Goal: Task Accomplishment & Management: Manage account settings

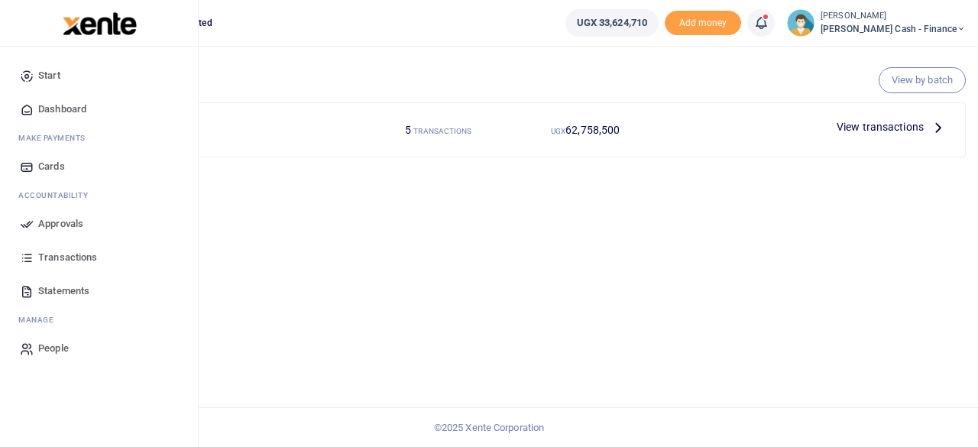
click at [47, 216] on span "Approvals" at bounding box center [60, 223] width 45 height 15
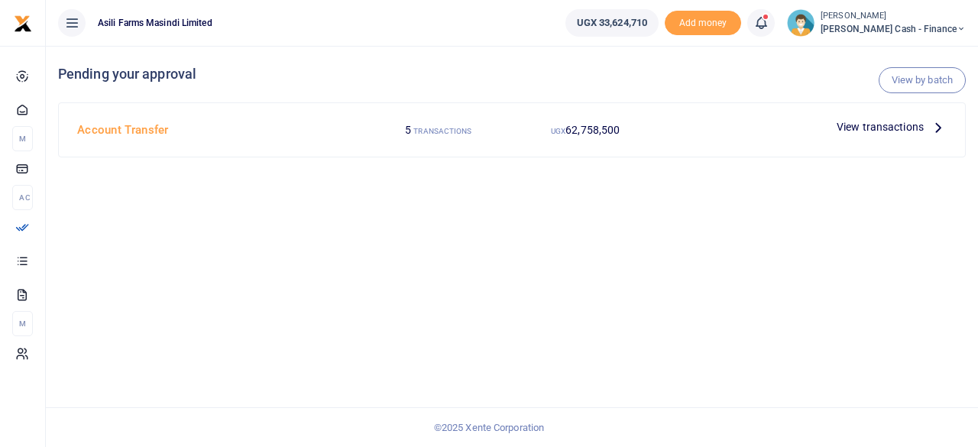
click at [931, 125] on icon at bounding box center [938, 126] width 17 height 17
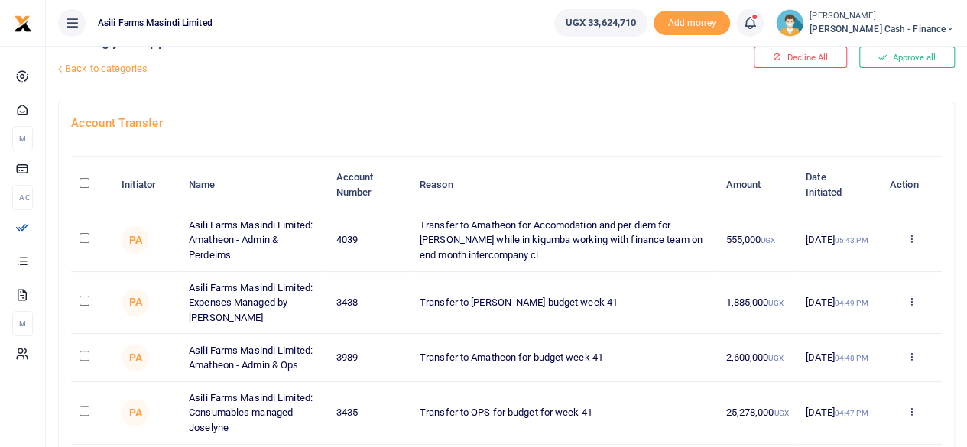
scroll to position [76, 0]
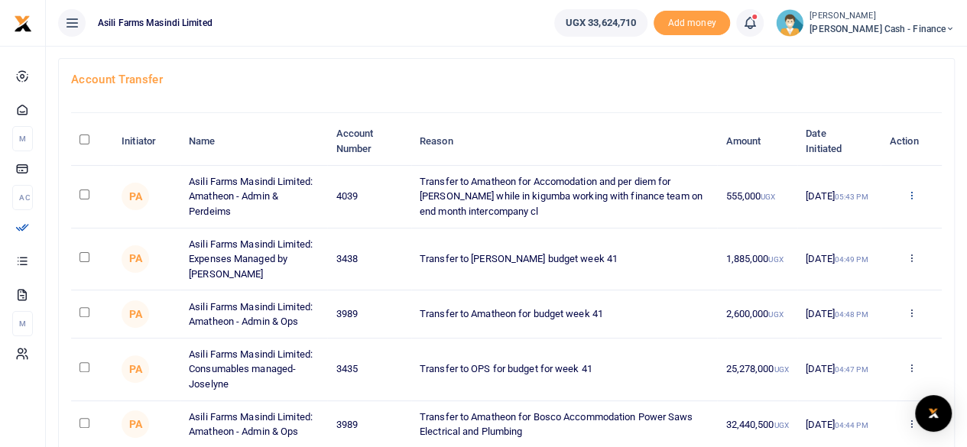
click at [912, 194] on icon at bounding box center [910, 195] width 10 height 11
click at [845, 283] on link "Details" at bounding box center [854, 288] width 121 height 21
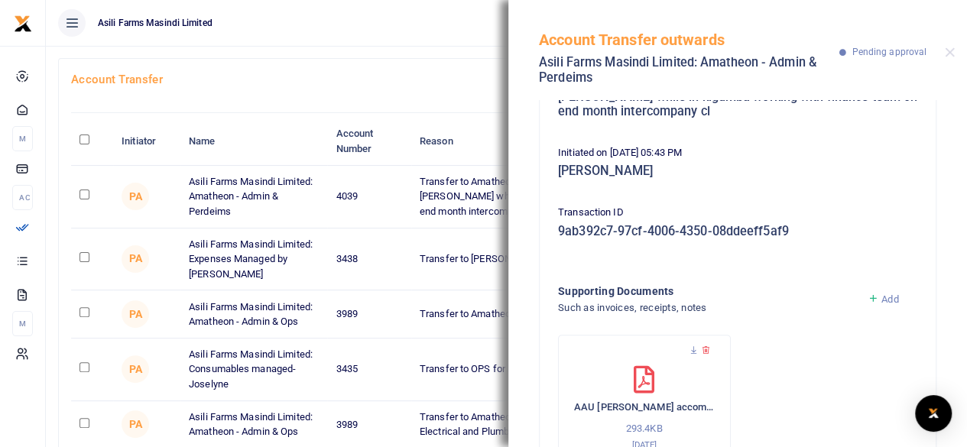
scroll to position [243, 0]
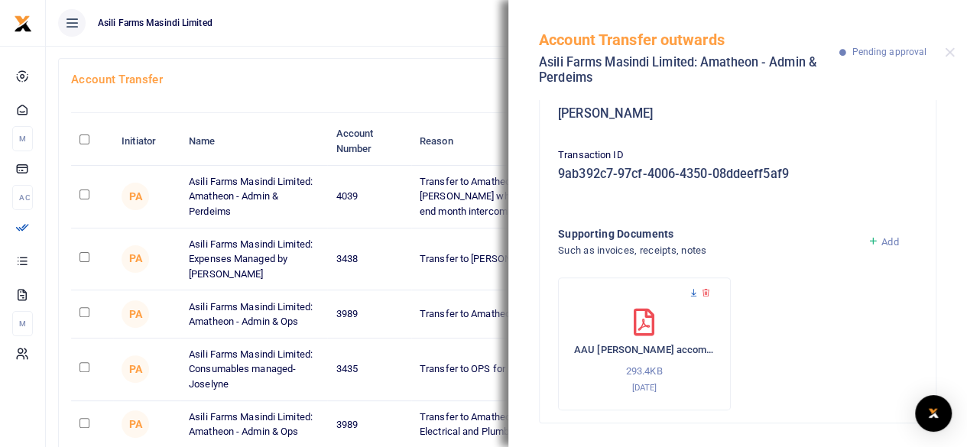
click at [694, 293] on icon at bounding box center [693, 293] width 10 height 10
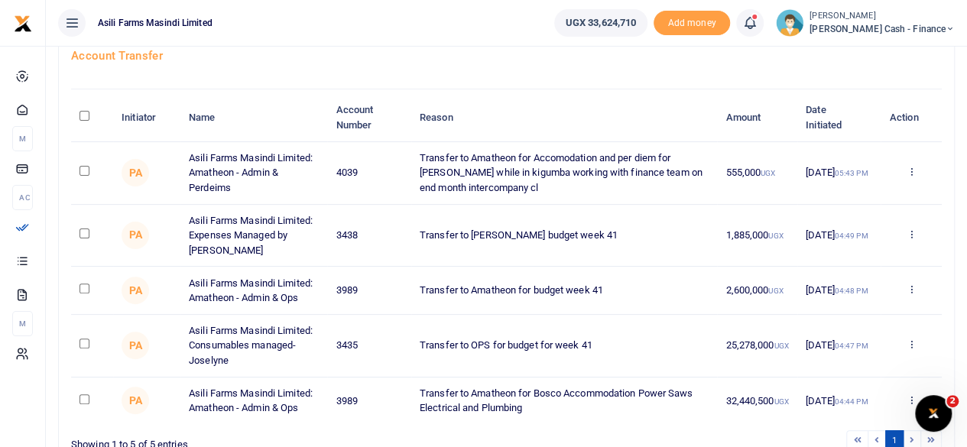
scroll to position [76, 0]
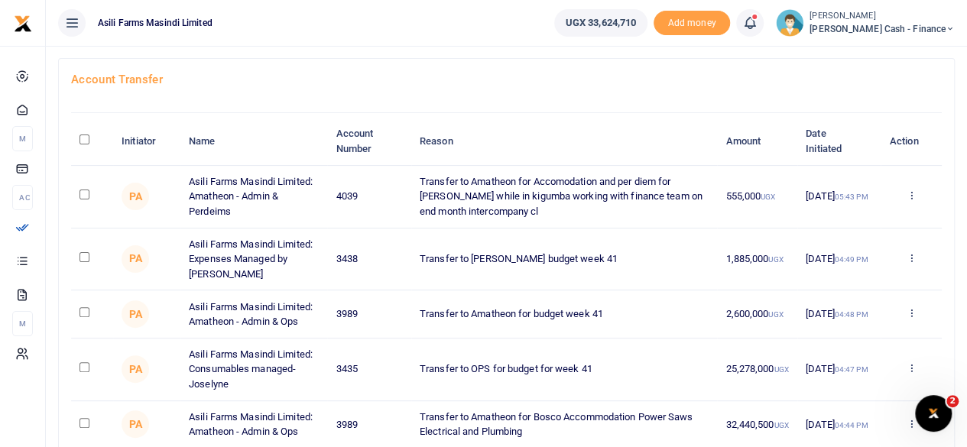
click at [84, 191] on input "checkbox" at bounding box center [84, 195] width 10 height 10
checkbox input "true"
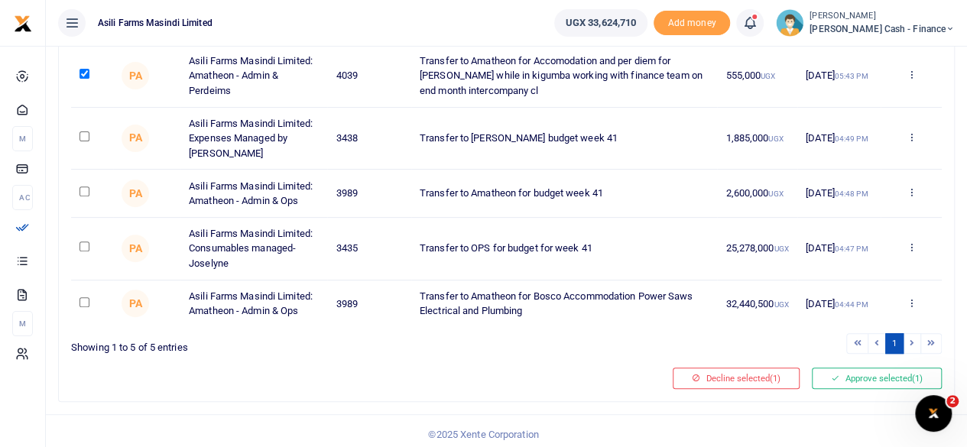
scroll to position [200, 0]
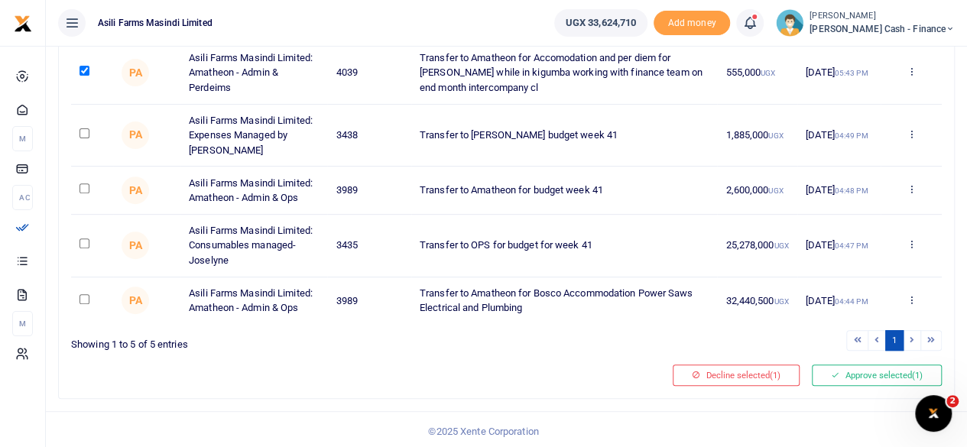
click at [83, 294] on input "checkbox" at bounding box center [84, 299] width 10 height 10
checkbox input "true"
click at [883, 373] on button "Approve selected (2)" at bounding box center [877, 374] width 130 height 21
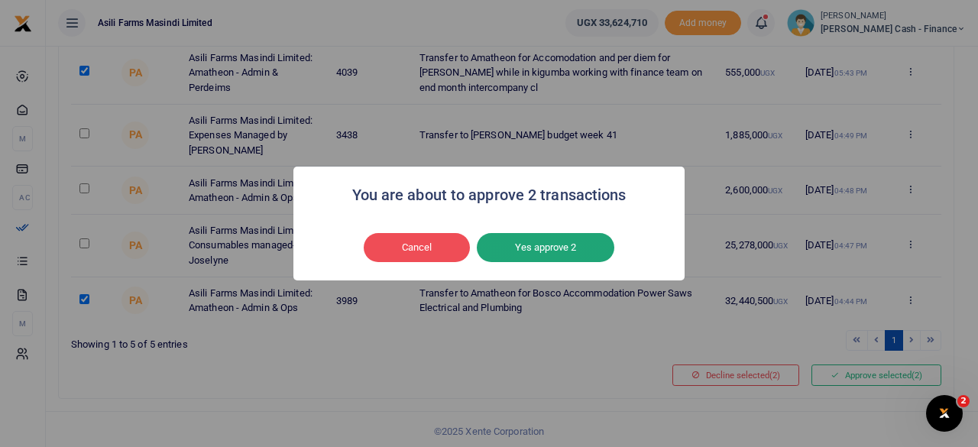
click at [547, 248] on button "Yes approve 2" at bounding box center [546, 247] width 138 height 29
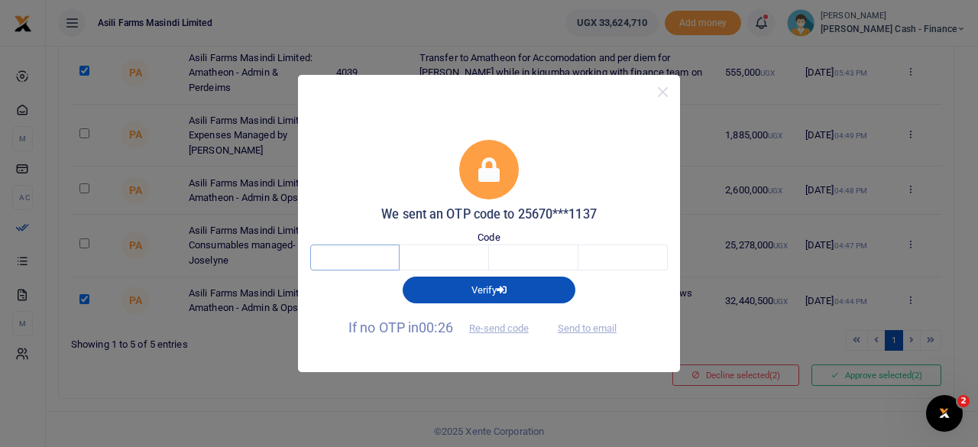
click at [335, 254] on input "text" at bounding box center [354, 258] width 89 height 26
type input "4"
type input "9"
type input "4"
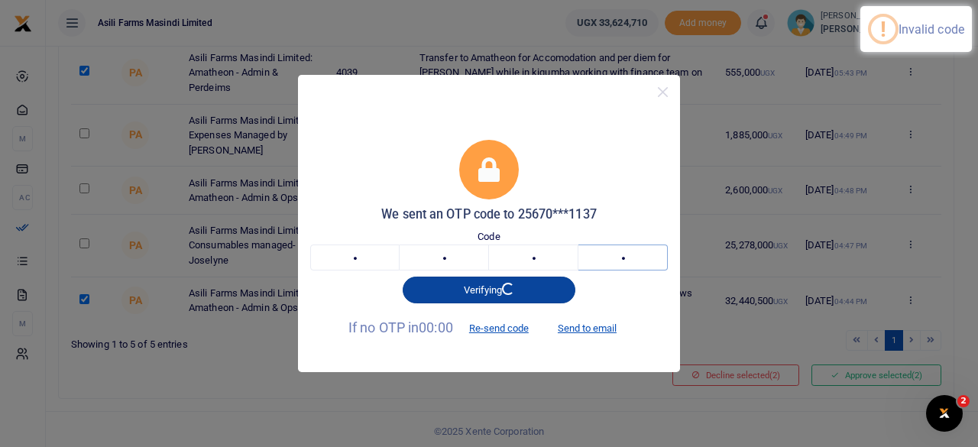
type input "1"
click at [504, 293] on button "Verifying" at bounding box center [489, 290] width 173 height 27
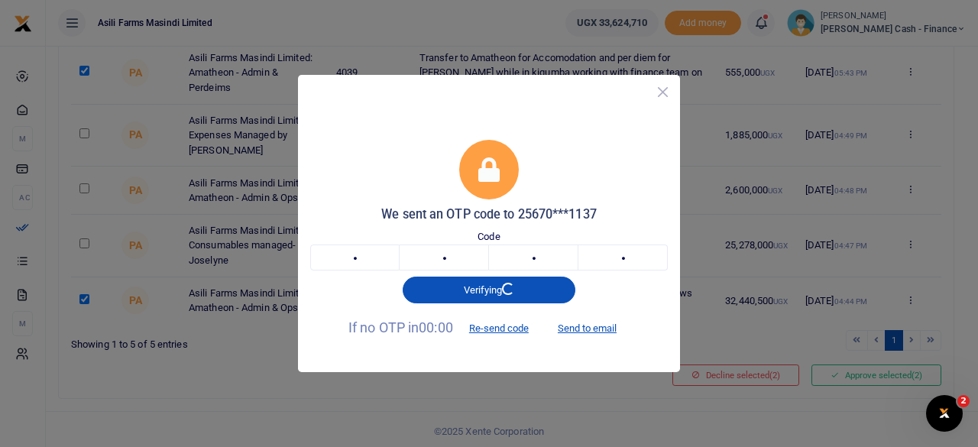
click at [663, 92] on button "Close" at bounding box center [663, 92] width 22 height 22
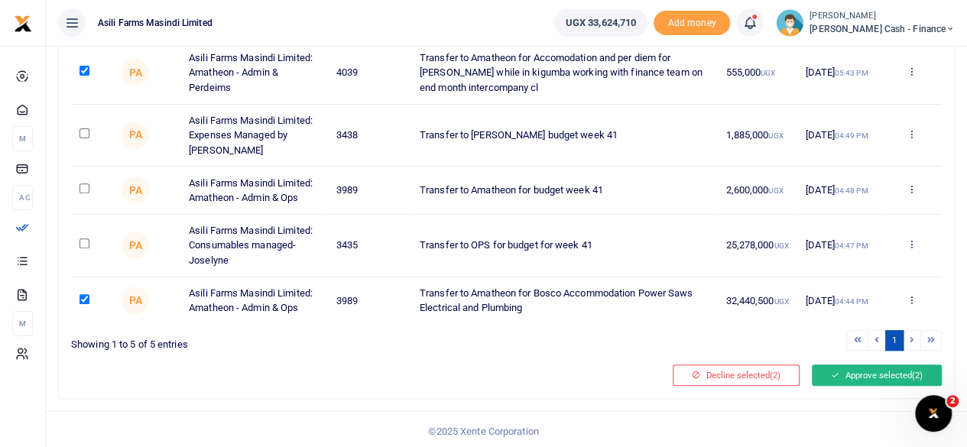
click at [872, 369] on button "Approve selected (2)" at bounding box center [877, 374] width 130 height 21
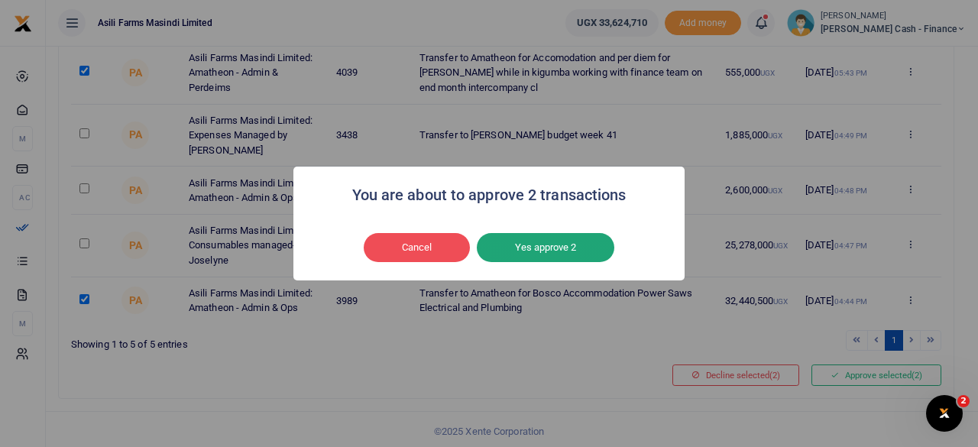
click at [557, 246] on button "Yes approve 2" at bounding box center [546, 247] width 138 height 29
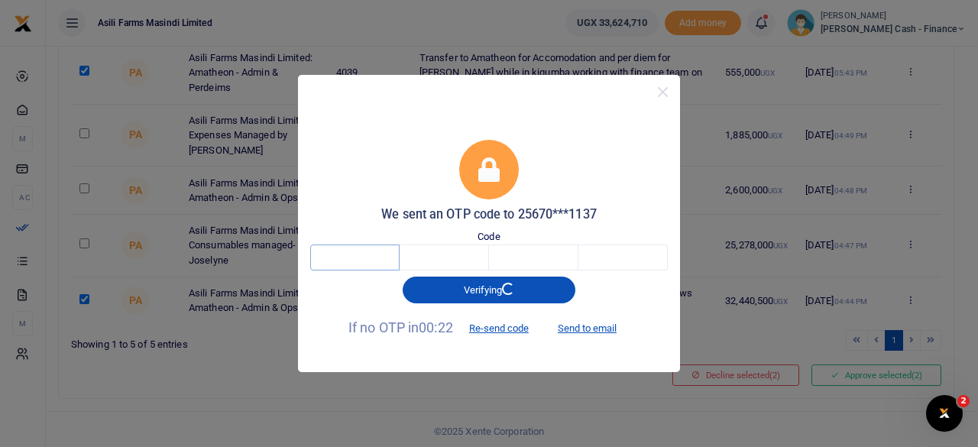
click at [362, 256] on input "text" at bounding box center [354, 258] width 89 height 26
click at [600, 333] on button "Send to email" at bounding box center [587, 329] width 85 height 26
click at [348, 262] on input "text" at bounding box center [354, 258] width 89 height 26
type input "9"
type input "4"
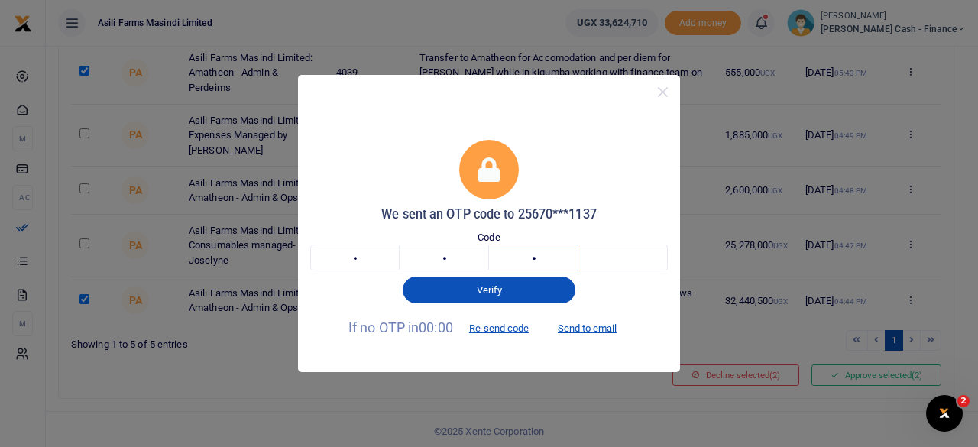
type input "4"
type input "9"
